Goal: Information Seeking & Learning: Learn about a topic

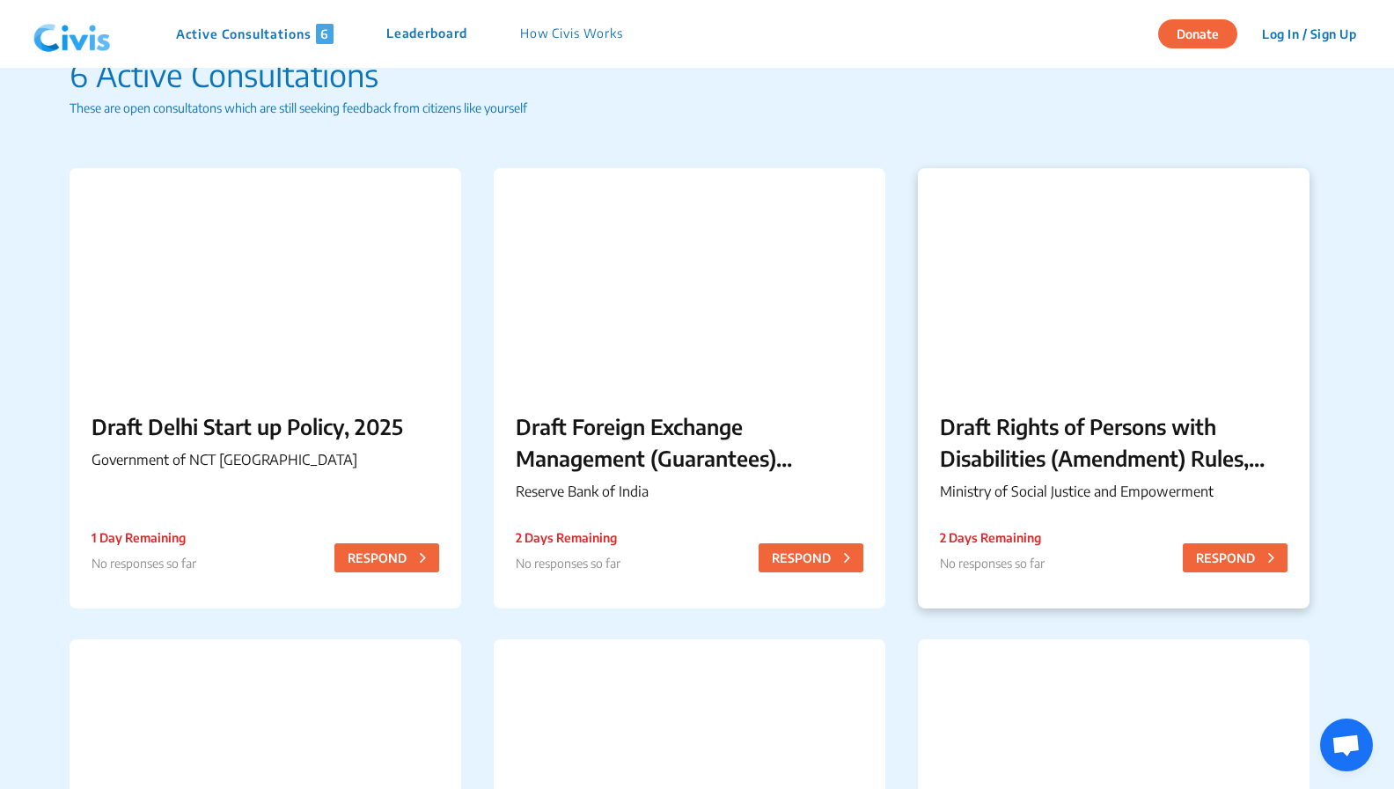
scroll to position [56, 0]
click at [1007, 480] on div "Draft Rights of Persons with Disabilities (Amendment) Rules, 2025 Ministry of S…" at bounding box center [1114, 460] width 392 height 143
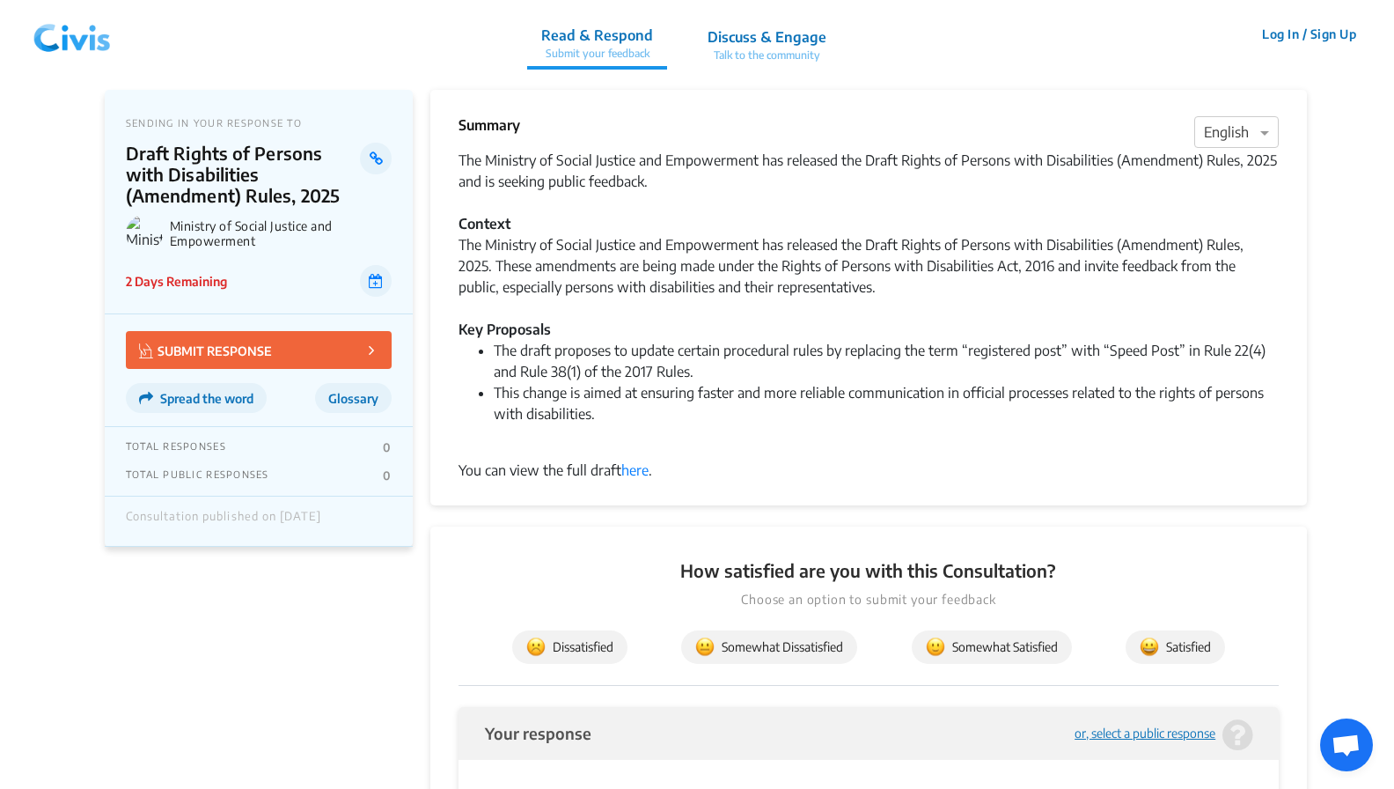
click at [620, 403] on li "This change is aimed at ensuring faster and more reliable communication in offi…" at bounding box center [886, 413] width 785 height 63
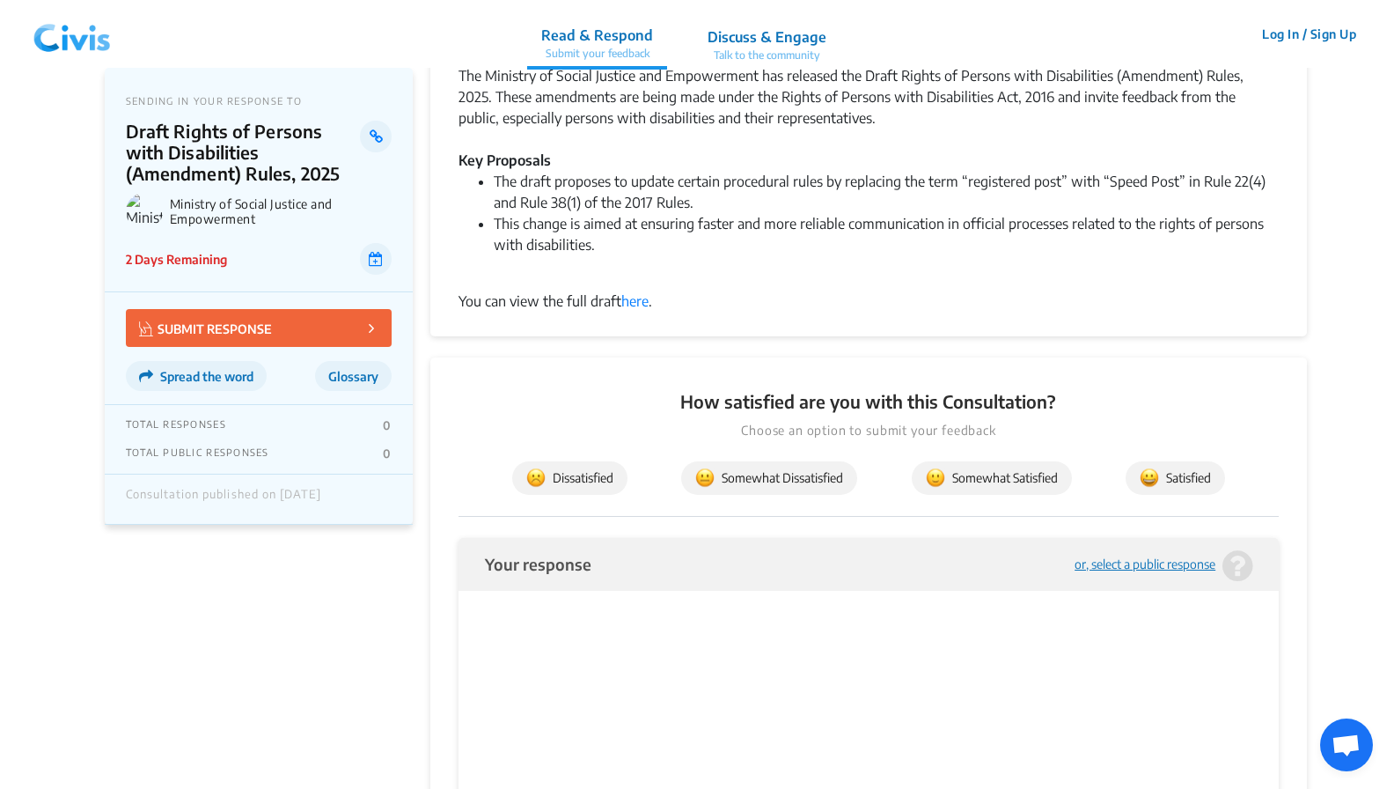
scroll to position [212, 0]
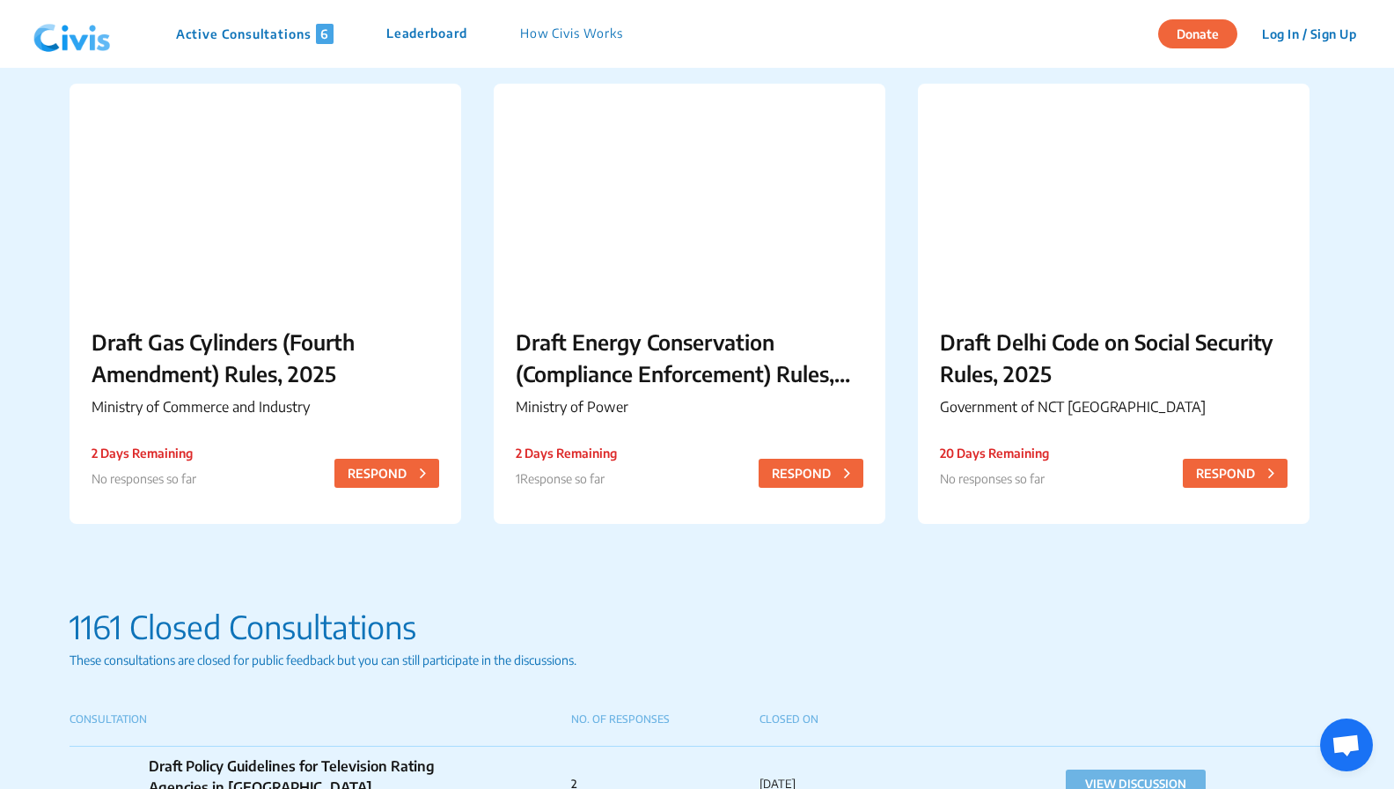
scroll to position [606, 0]
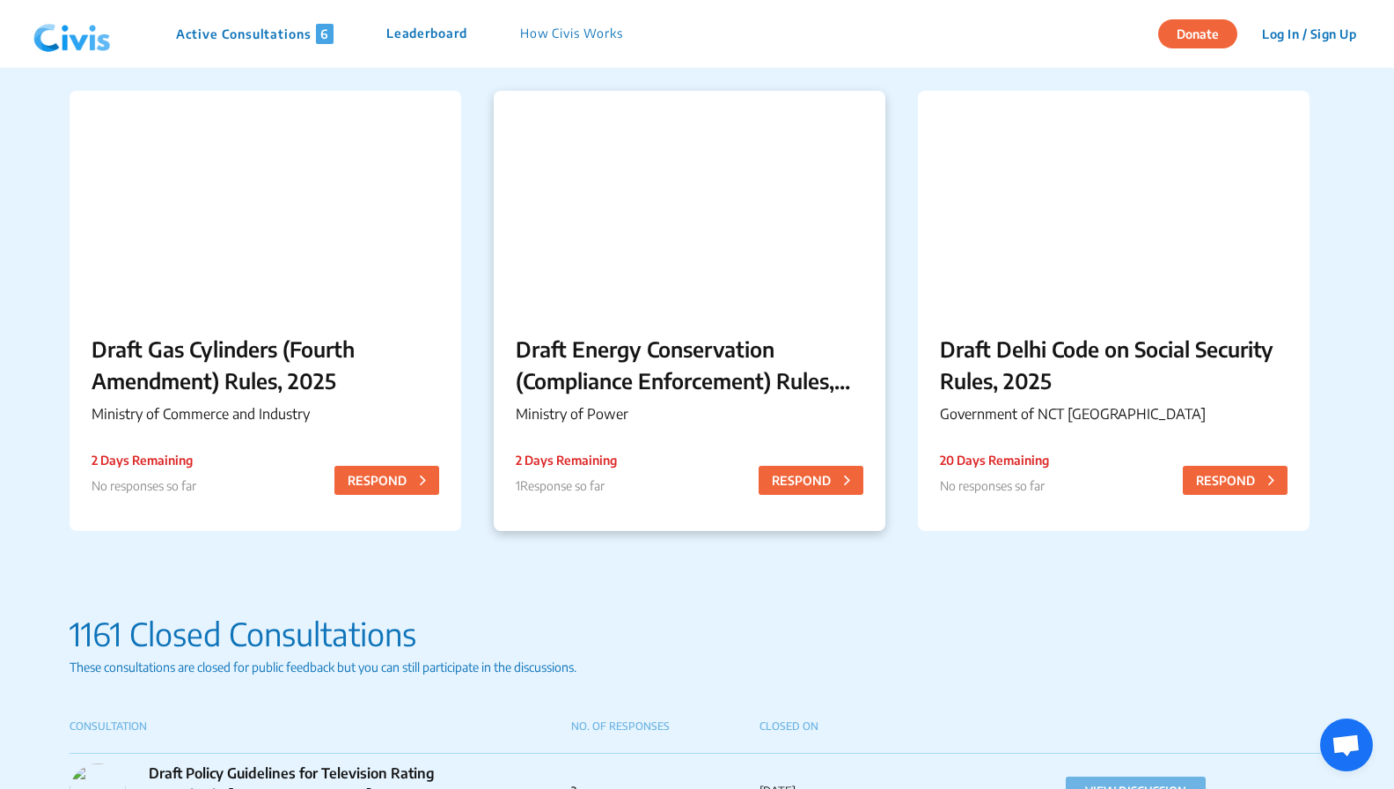
click at [674, 403] on p "Ministry of Power" at bounding box center [690, 413] width 348 height 21
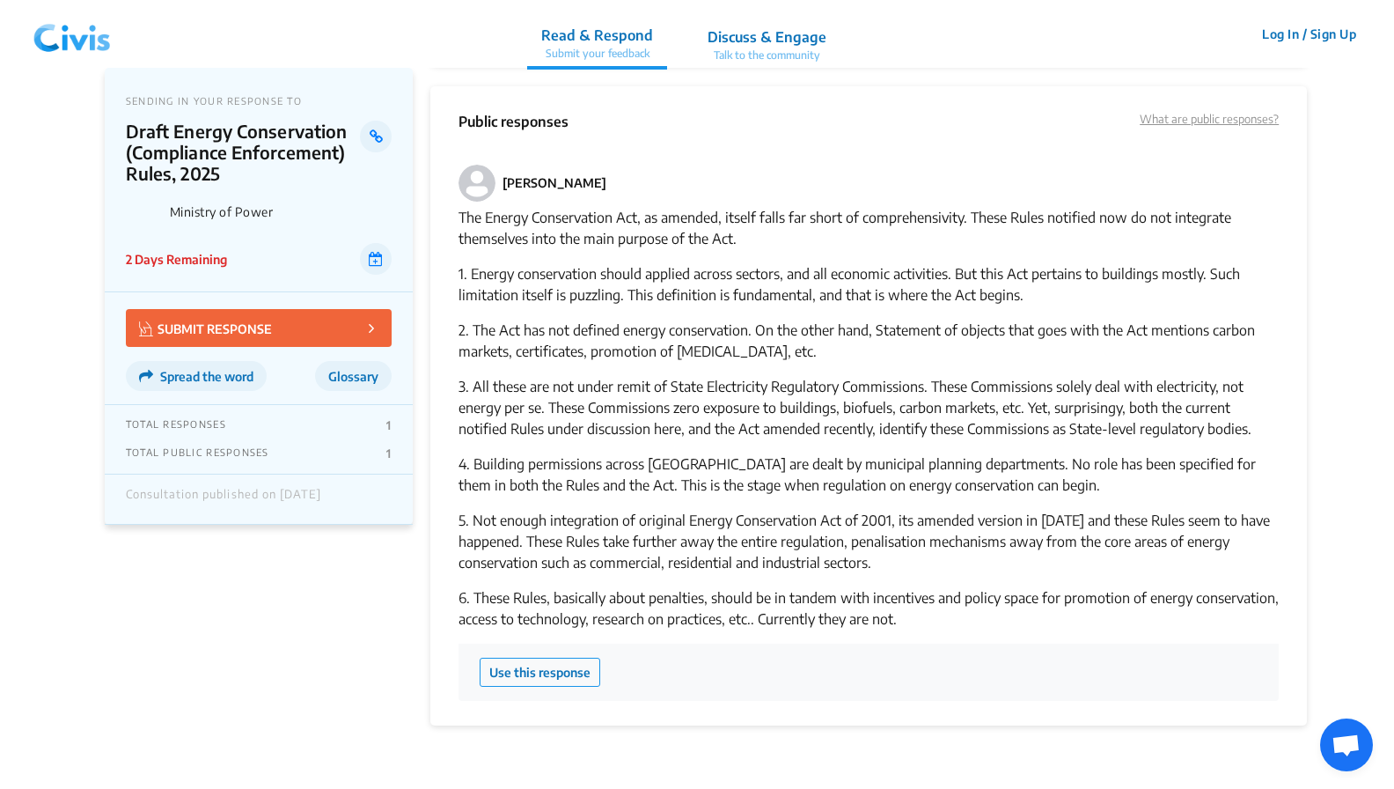
scroll to position [1659, 0]
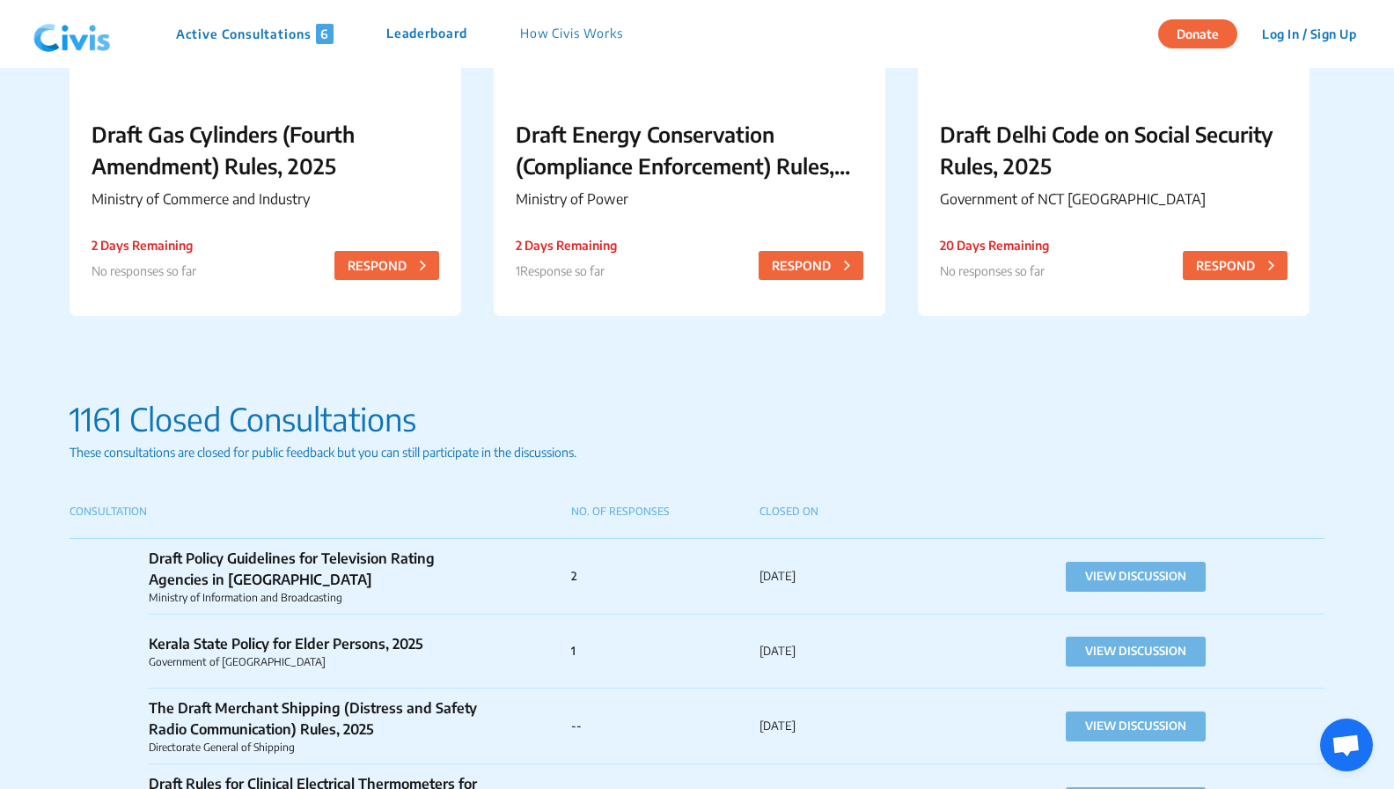
scroll to position [834, 0]
